Goal: Task Accomplishment & Management: Manage account settings

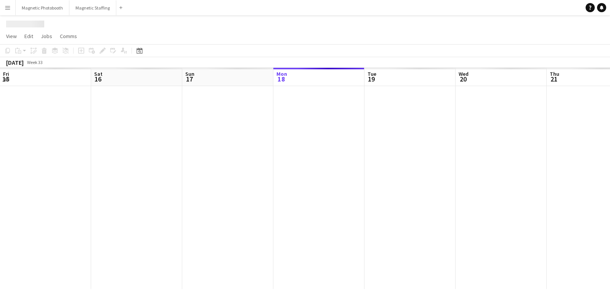
scroll to position [0, 182]
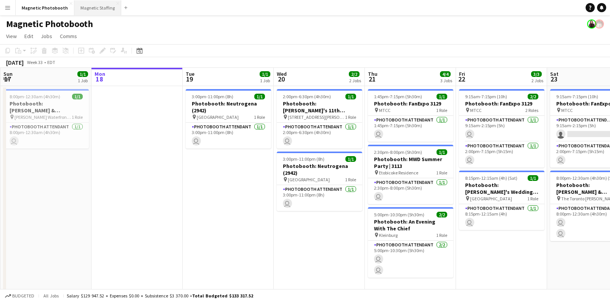
click at [102, 11] on button "Magnetic Staffing Close" at bounding box center [97, 7] width 47 height 15
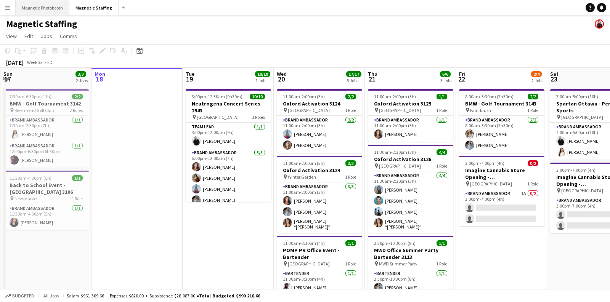
click at [55, 10] on button "Magnetic Photobooth Close" at bounding box center [43, 7] width 54 height 15
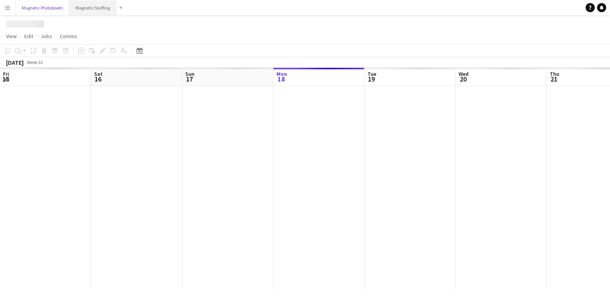
scroll to position [0, 182]
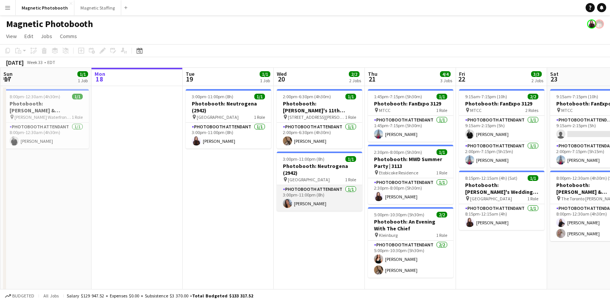
click at [312, 204] on app-card-role "Photobooth Attendant [DATE] 3:00pm-11:00pm (8h) [PERSON_NAME]" at bounding box center [319, 198] width 85 height 26
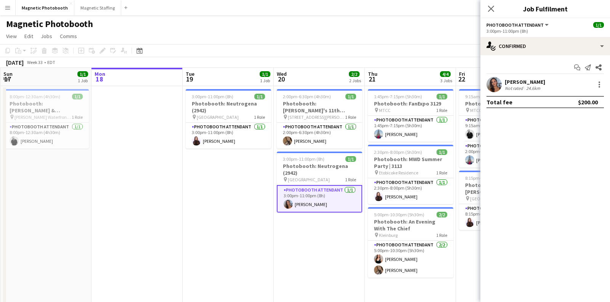
drag, startPoint x: 547, startPoint y: 81, endPoint x: 505, endPoint y: 80, distance: 42.3
click at [505, 80] on div "[PERSON_NAME] Not rated 24.6km" at bounding box center [545, 84] width 130 height 15
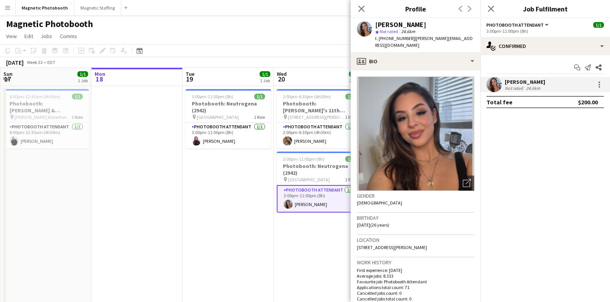
click at [231, 217] on app-date-cell "3:00pm-11:00pm (8h) 1/1 Photobooth: Neutrogena (2942) pin [GEOGRAPHIC_DATA] 1 R…" at bounding box center [228, 220] width 91 height 268
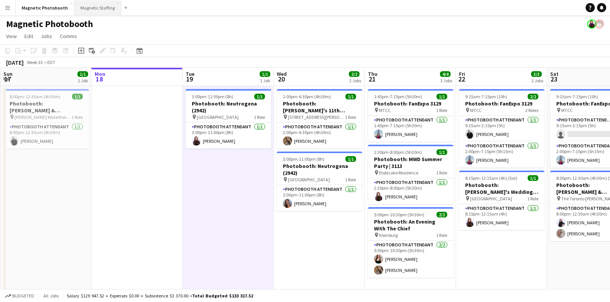
click at [98, 10] on button "Magnetic Staffing Close" at bounding box center [97, 7] width 47 height 15
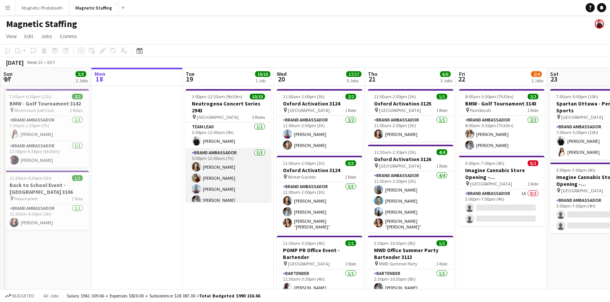
click at [235, 168] on app-card-role "Brand Ambassador [DATE] 5:00pm-12:00am (7h) [PERSON_NAME] [PERSON_NAME] [PERSON…" at bounding box center [228, 184] width 85 height 70
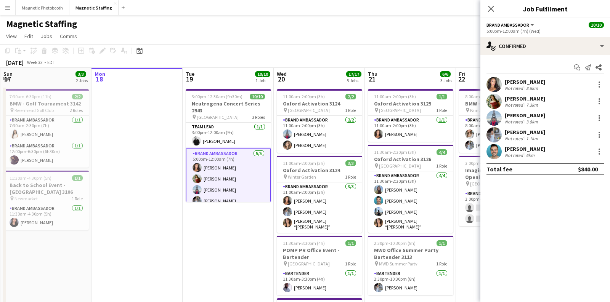
drag, startPoint x: 552, startPoint y: 82, endPoint x: 503, endPoint y: 82, distance: 48.8
click at [503, 82] on div "[PERSON_NAME] Not rated 8.8km" at bounding box center [545, 84] width 130 height 15
copy div "[PERSON_NAME]"
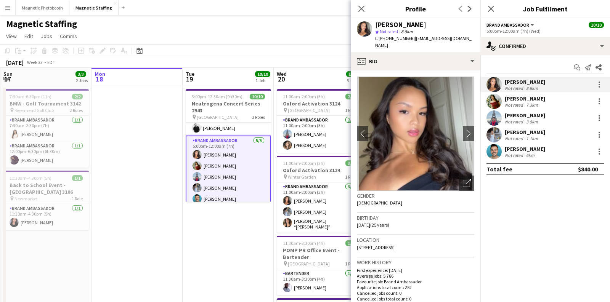
scroll to position [17, 0]
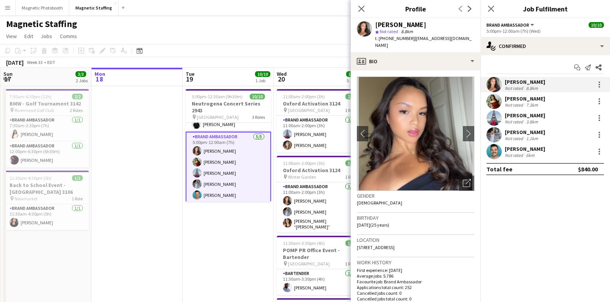
click at [234, 182] on app-card-role "Brand Ambassador [DATE] 5:00pm-12:00am (7h) [PERSON_NAME] [PERSON_NAME] [PERSON…" at bounding box center [228, 168] width 85 height 72
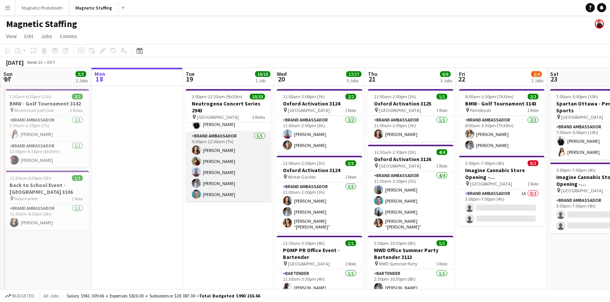
click at [234, 166] on app-card-role "Brand Ambassador [DATE] 5:00pm-12:00am (7h) [PERSON_NAME] [PERSON_NAME] [PERSON…" at bounding box center [228, 167] width 85 height 70
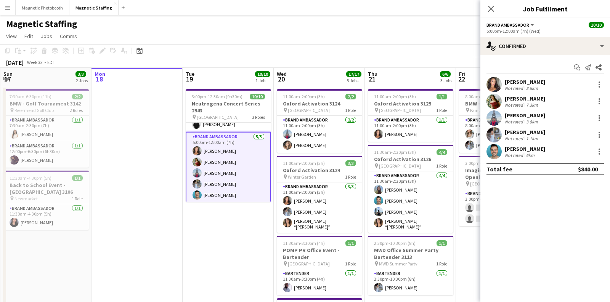
click at [536, 127] on div "[PERSON_NAME] Not rated 1.1km" at bounding box center [545, 134] width 130 height 15
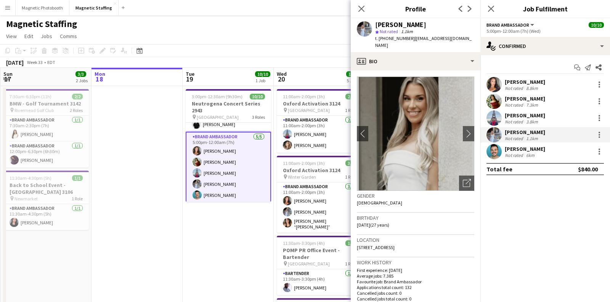
drag, startPoint x: 436, startPoint y: 25, endPoint x: 376, endPoint y: 26, distance: 60.6
click at [376, 26] on div "[PERSON_NAME]" at bounding box center [424, 24] width 99 height 7
copy div "[PERSON_NAME]"
drag, startPoint x: 545, startPoint y: 147, endPoint x: 504, endPoint y: 148, distance: 40.4
click at [504, 148] on div "[PERSON_NAME] Not rated 6km" at bounding box center [545, 151] width 130 height 15
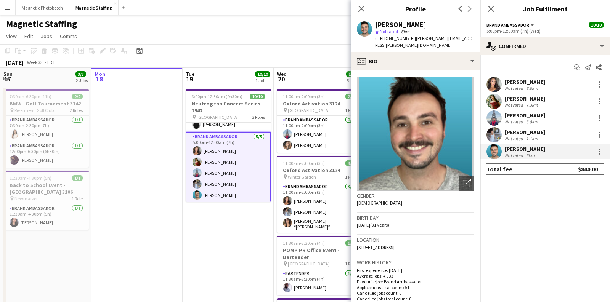
copy div "[PERSON_NAME]"
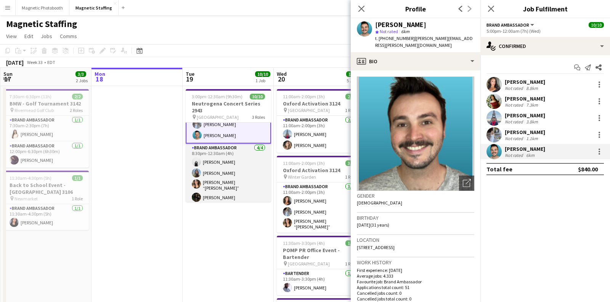
click at [227, 181] on app-card-role "Brand Ambassador [DATE] 8:30pm-12:30am (4h) [PERSON_NAME] [PERSON_NAME] [PERSON…" at bounding box center [228, 174] width 85 height 61
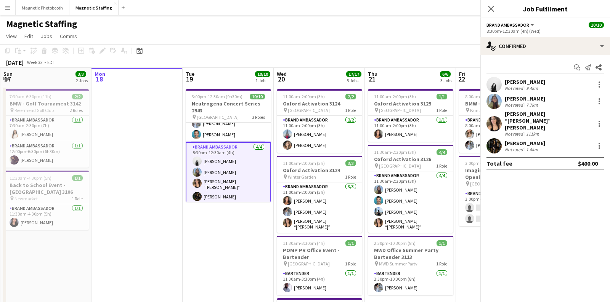
scroll to position [76, 0]
drag, startPoint x: 578, startPoint y: 114, endPoint x: 505, endPoint y: 115, distance: 72.8
click at [505, 115] on div "[PERSON_NAME] “[PERSON_NAME]” [PERSON_NAME] Not rated 111km" at bounding box center [545, 124] width 130 height 26
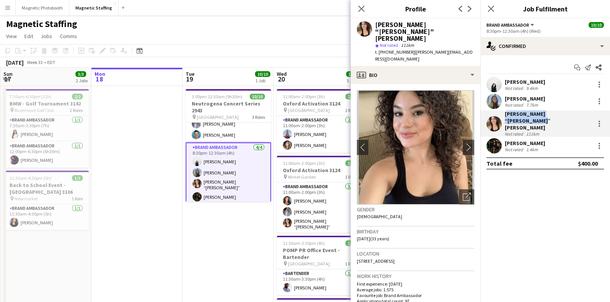
copy div "[PERSON_NAME] “[PERSON_NAME]” [PERSON_NAME]"
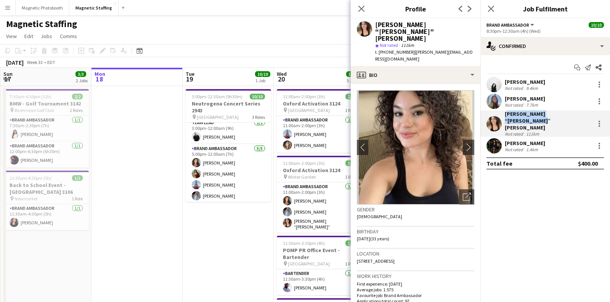
scroll to position [0, 0]
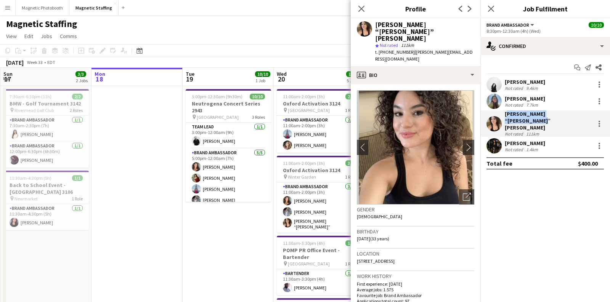
click at [143, 207] on app-date-cell at bounding box center [136, 301] width 91 height 431
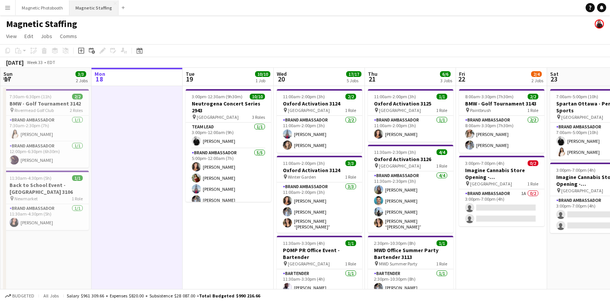
click at [103, 13] on button "Magnetic Staffing Close" at bounding box center [93, 7] width 49 height 15
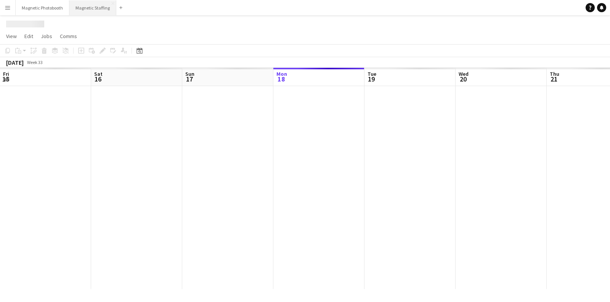
scroll to position [0, 182]
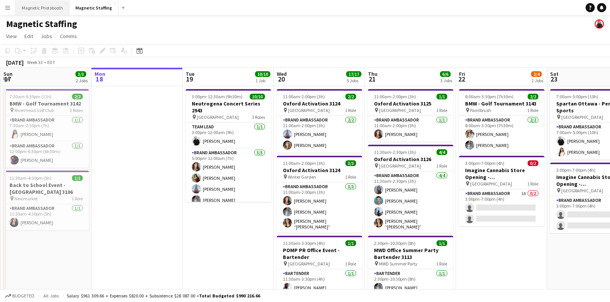
click at [51, 11] on button "Magnetic Photobooth Close" at bounding box center [43, 7] width 54 height 15
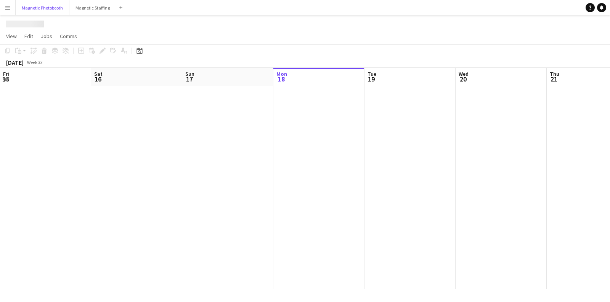
scroll to position [0, 182]
